Goal: Contribute content: Edit listing

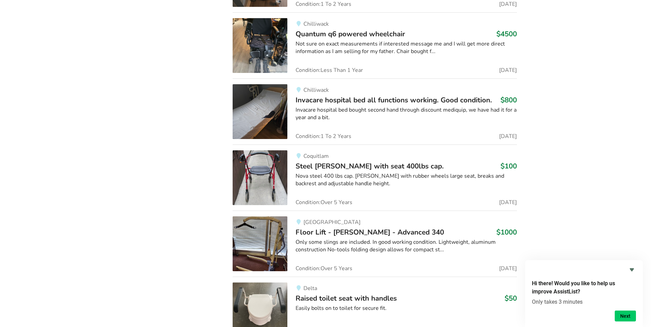
scroll to position [3136, 0]
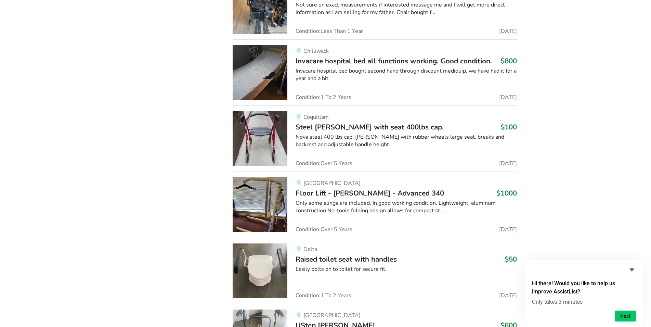
click at [337, 124] on span "Steel walker with seat 400lbs cap." at bounding box center [370, 127] width 148 height 10
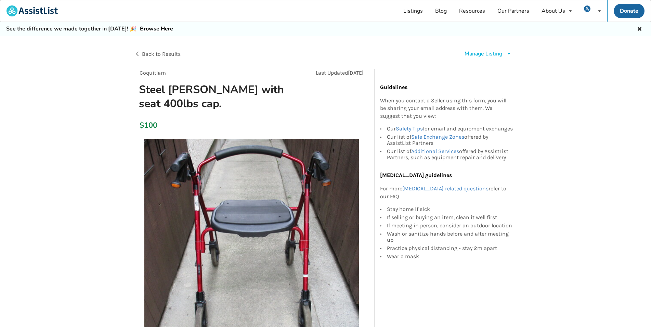
click at [477, 53] on div "Manage Listing" at bounding box center [484, 54] width 38 height 8
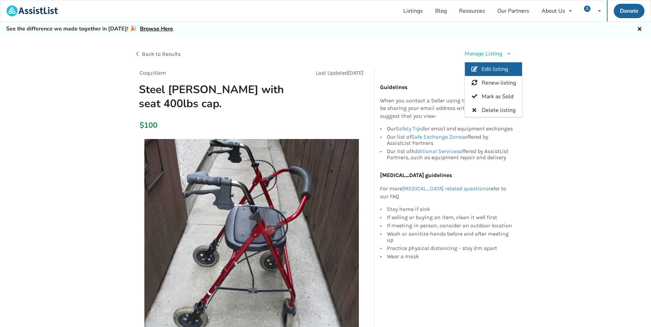
click at [489, 66] on span "Edit listing" at bounding box center [495, 69] width 26 height 8
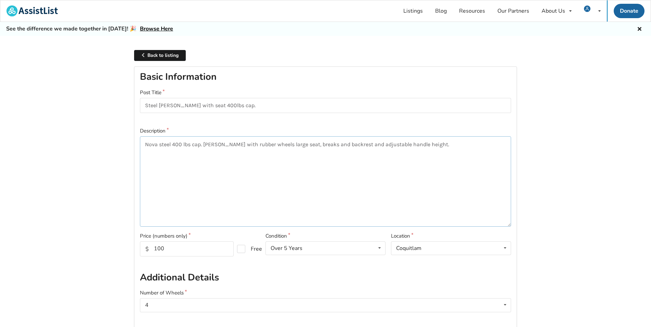
click at [171, 143] on textarea "Nova steel 400 lbs cap. walker with rubber wheels large seat, breaks and backre…" at bounding box center [325, 181] width 371 height 90
type textarea "Nova 400 lbs cap. walker with rubber wheels large seat, breaks and backrest and…"
click at [157, 106] on input "Steel walker with seat 400lbs cap." at bounding box center [325, 105] width 371 height 15
click at [150, 104] on input "walker with seat 400lbs cap." at bounding box center [325, 105] width 371 height 15
type input "Walker with seat 400lbs cap."
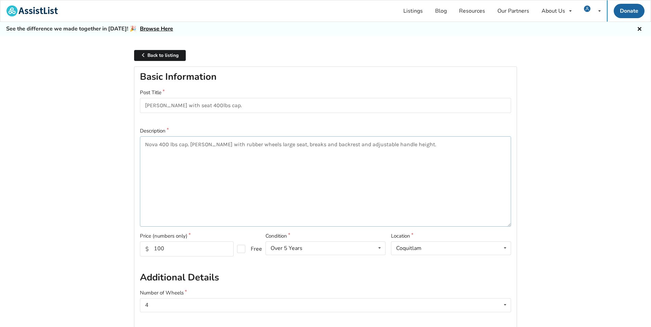
click at [299, 145] on textarea "Nova 400 lbs cap. walker with rubber wheels large seat, breaks and backrest and…" at bounding box center [325, 181] width 371 height 90
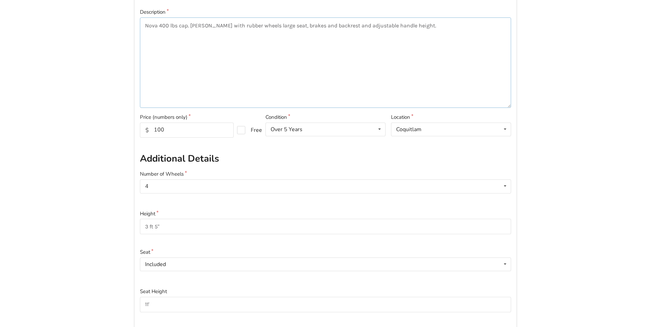
scroll to position [105, 0]
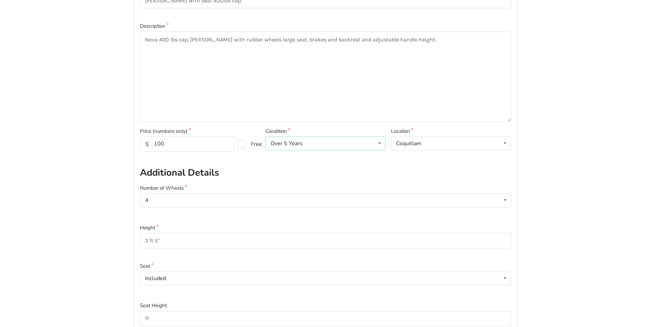
click at [375, 142] on icon at bounding box center [380, 143] width 10 height 13
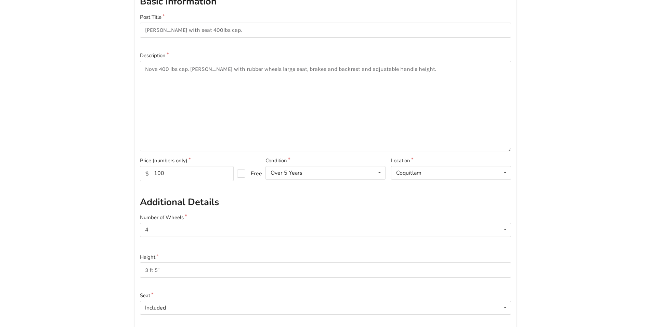
scroll to position [70, 0]
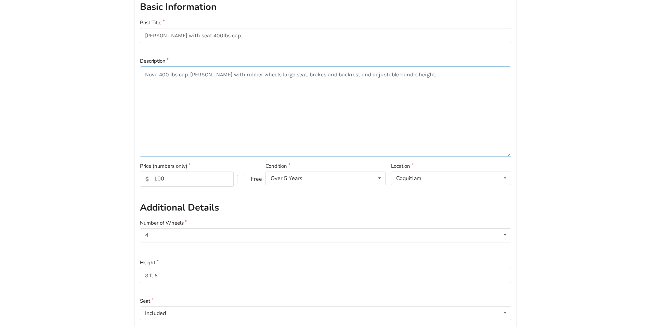
click at [414, 75] on textarea "Nova 400 lbs cap. walker with rubber wheels large seat, brakes and backrest and…" at bounding box center [325, 111] width 371 height 90
click at [409, 75] on textarea "Nova 400 lbs cap. walker with rubber wheels large seat, brakes and backrest and…" at bounding box center [325, 111] width 371 height 90
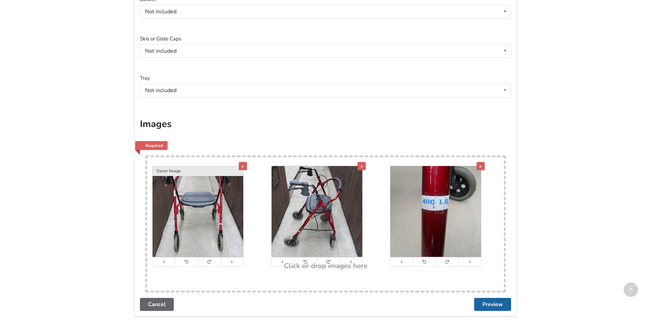
scroll to position [554, 0]
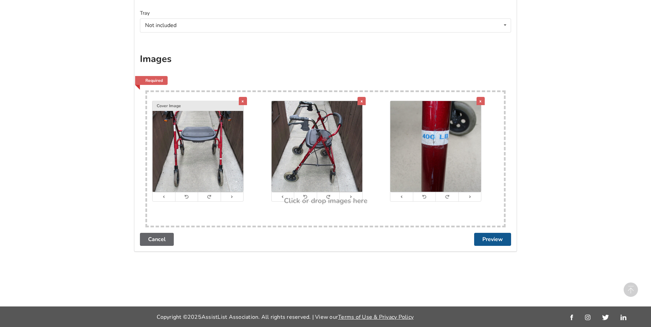
type textarea "Nova 400 lbs cap. walker with rubber wheels large seat, brakes and backrest and…"
click at [488, 238] on button "Preview" at bounding box center [492, 239] width 37 height 13
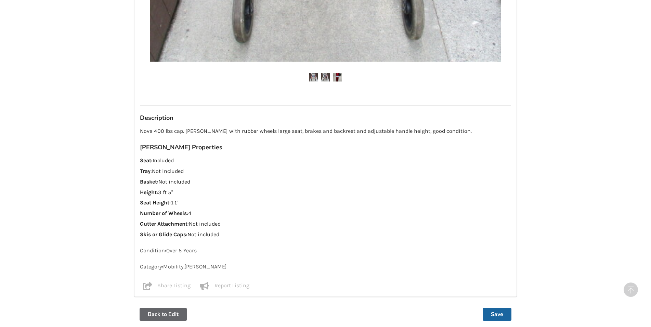
scroll to position [494, 0]
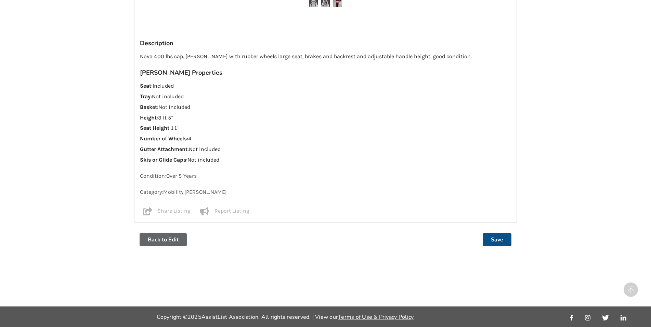
click at [500, 241] on button "Save" at bounding box center [497, 239] width 29 height 13
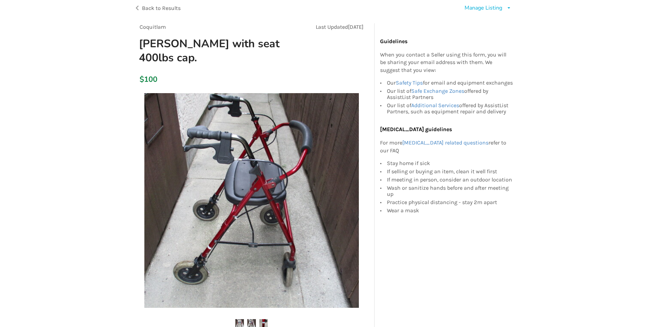
scroll to position [42, 0]
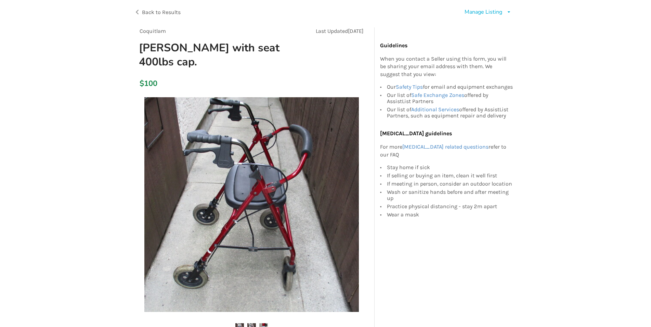
drag, startPoint x: 570, startPoint y: 171, endPoint x: 562, endPoint y: 167, distance: 9.5
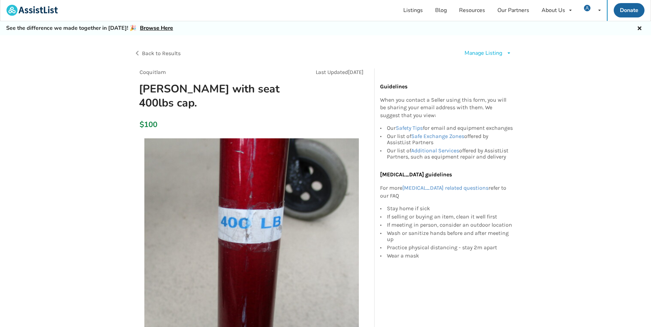
scroll to position [0, 0]
click at [156, 54] on span "Back to Results" at bounding box center [161, 54] width 39 height 7
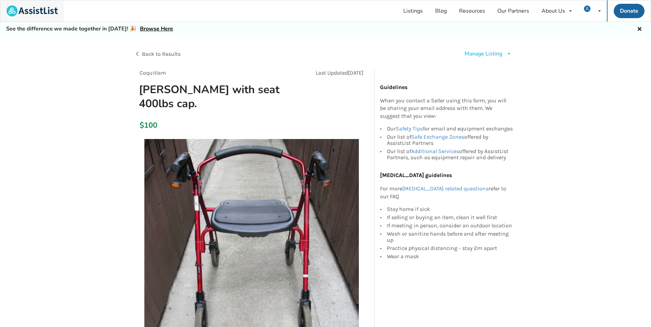
click at [40, 14] on img at bounding box center [32, 10] width 51 height 11
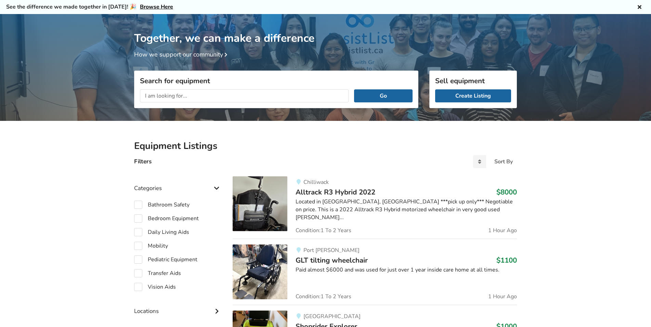
scroll to position [22, 0]
click at [338, 258] on span "GLT tilting wheelchair" at bounding box center [332, 260] width 72 height 10
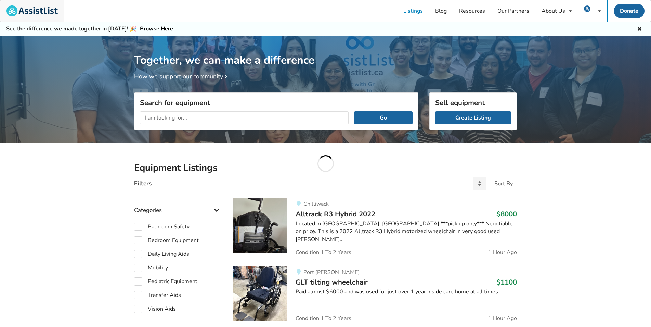
scroll to position [22, 0]
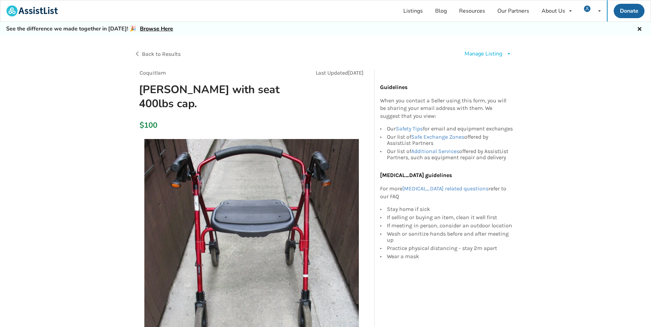
click at [507, 54] on icon at bounding box center [509, 54] width 5 height 4
click at [500, 66] on span "Edit listing" at bounding box center [495, 69] width 26 height 8
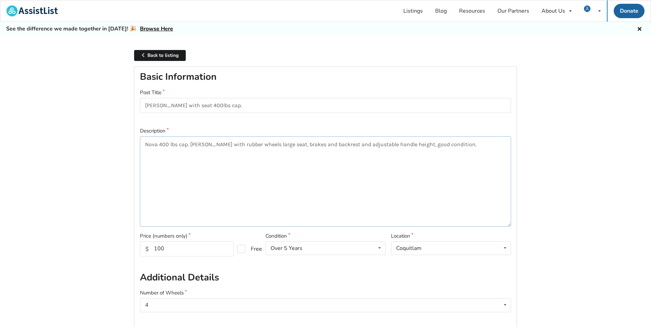
click at [146, 157] on textarea "Nova 400 lbs cap. [PERSON_NAME] with rubber wheels large seat, brakes and backr…" at bounding box center [325, 181] width 371 height 90
click at [463, 143] on textarea "Nova 400 lbs cap. [PERSON_NAME] with rubber wheels large seat, brakes and backr…" at bounding box center [325, 181] width 371 height 90
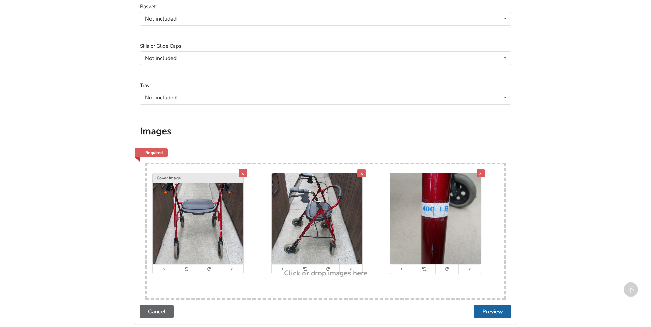
scroll to position [554, 0]
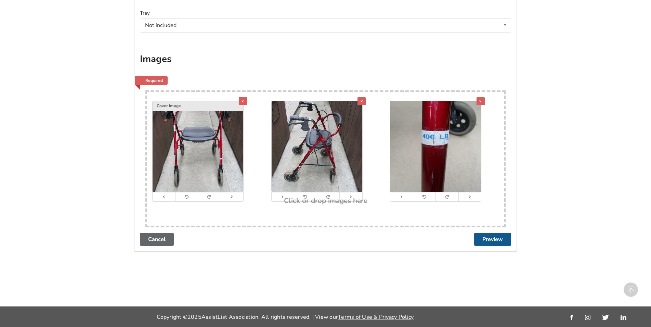
type textarea "Nova 400 lbs cap. walker with rubber wheels large seat, brakes and backrest and…"
click at [490, 240] on button "Preview" at bounding box center [492, 239] width 37 height 13
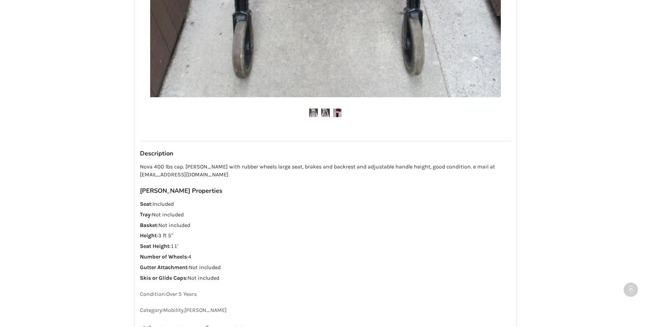
scroll to position [502, 0]
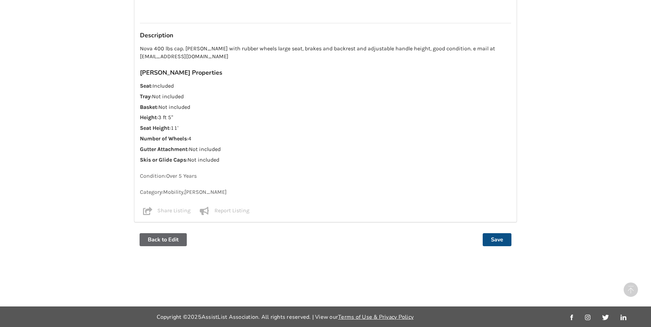
click at [496, 245] on button "Save" at bounding box center [497, 239] width 29 height 13
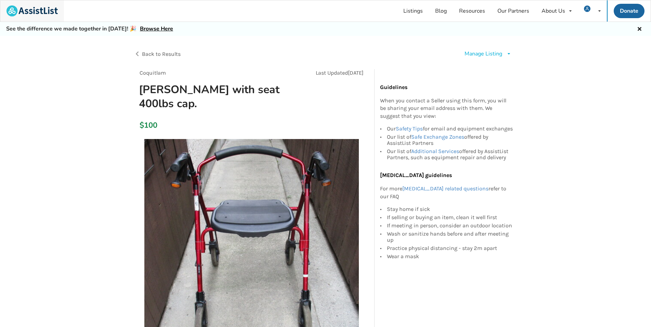
click at [29, 10] on img at bounding box center [32, 10] width 51 height 11
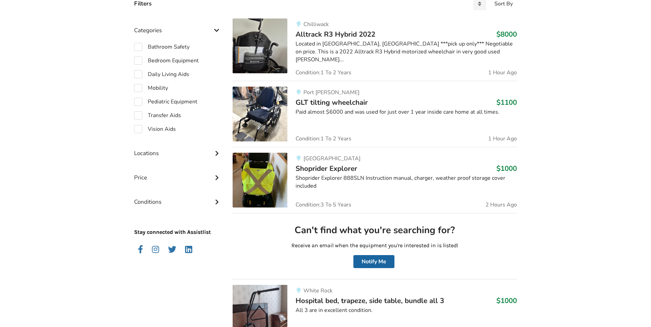
scroll to position [196, 0]
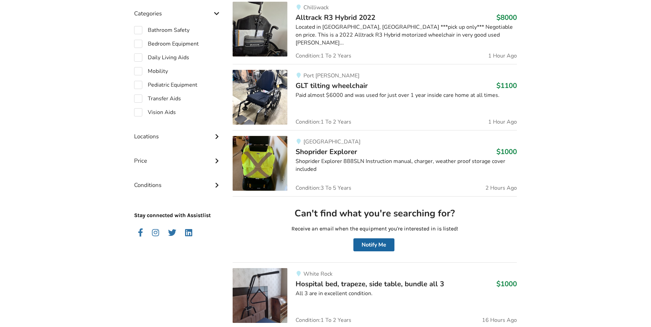
click at [351, 282] on span "Hospital bed, trapeze, side table, bundle all 3" at bounding box center [370, 284] width 149 height 10
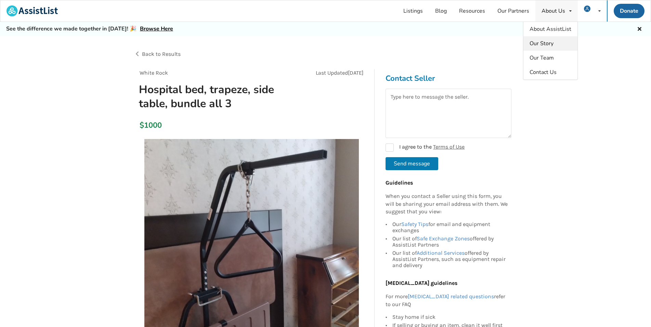
click at [557, 42] on link "Our Story" at bounding box center [551, 43] width 54 height 14
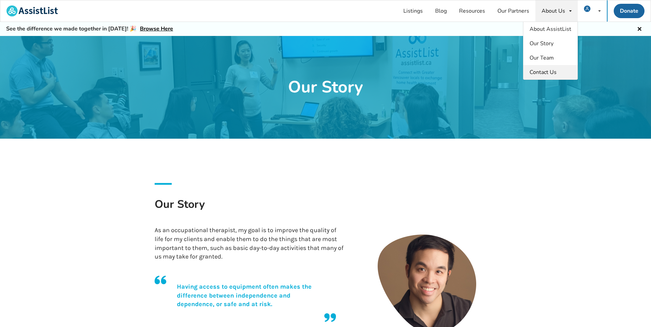
click at [545, 68] on link "Contact Us" at bounding box center [551, 72] width 54 height 14
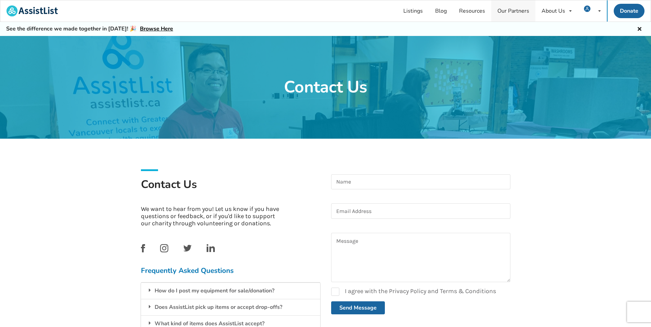
click at [516, 11] on link "Our Partners" at bounding box center [514, 10] width 44 height 21
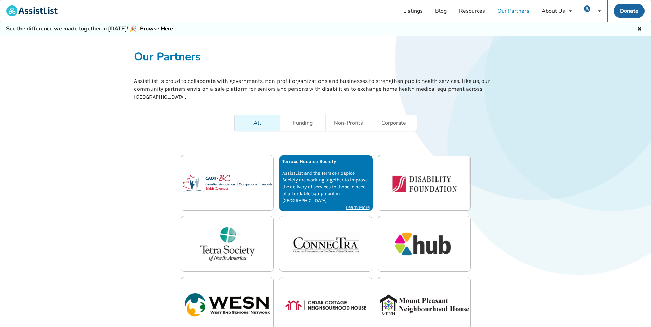
click at [323, 187] on p "AssistList and the Terrace Hospice Society are working together to improve the …" at bounding box center [326, 187] width 88 height 34
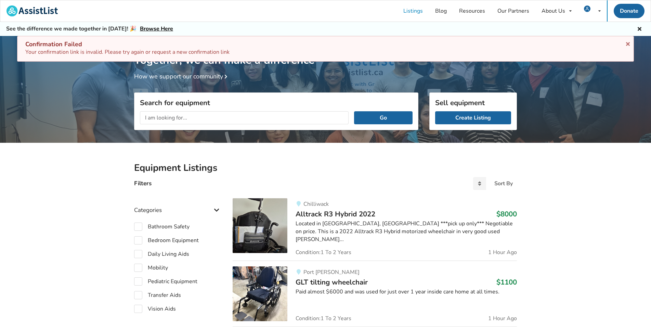
scroll to position [36, 0]
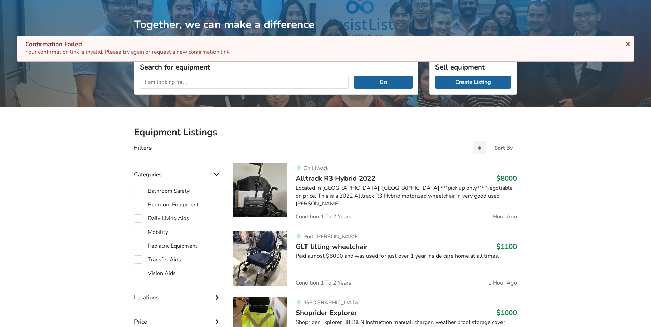
click at [625, 43] on icon at bounding box center [628, 42] width 7 height 5
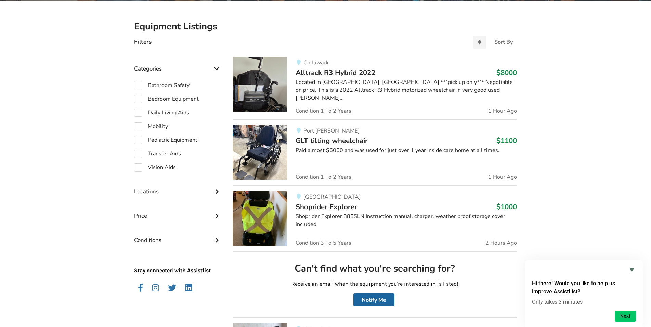
scroll to position [0, 0]
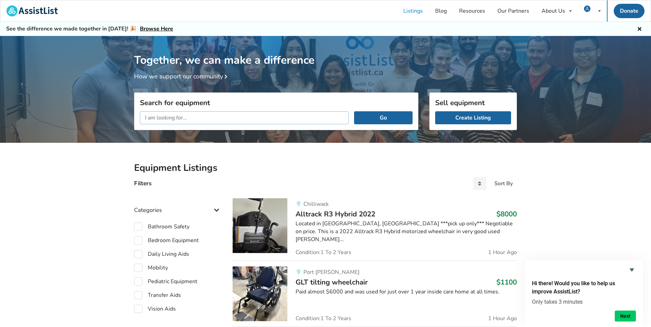
click at [193, 118] on input "text" at bounding box center [244, 117] width 209 height 13
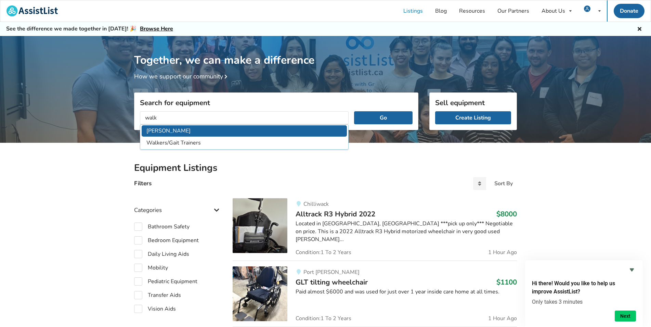
click at [148, 132] on li "[PERSON_NAME]" at bounding box center [244, 130] width 205 height 11
type input "[PERSON_NAME]"
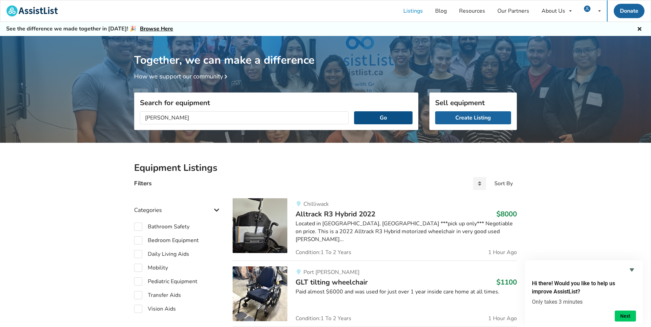
click at [375, 117] on button "Go" at bounding box center [383, 117] width 59 height 13
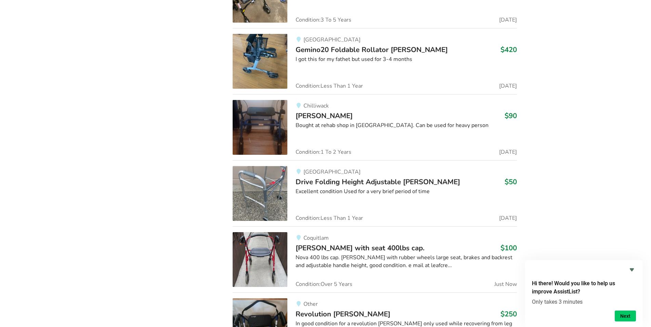
scroll to position [5587, 0]
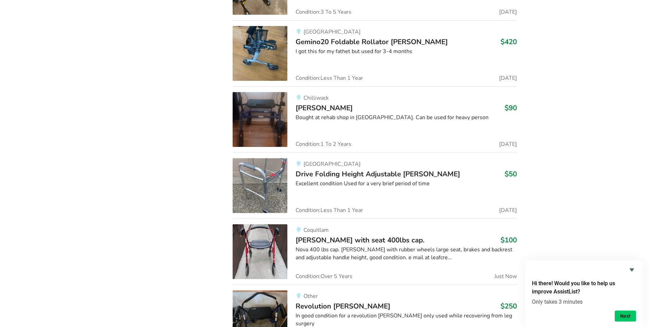
click at [331, 235] on span "Walker with seat 400lbs cap." at bounding box center [360, 240] width 129 height 10
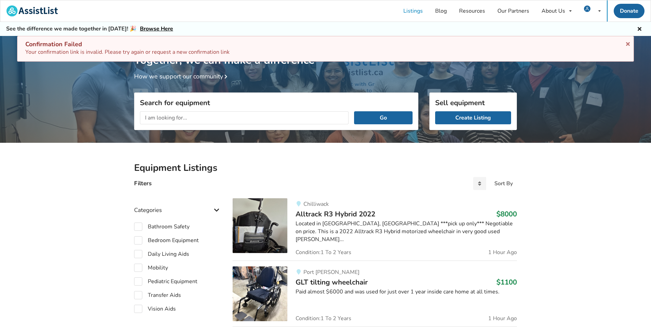
scroll to position [36, 0]
